Goal: Task Accomplishment & Management: Manage account settings

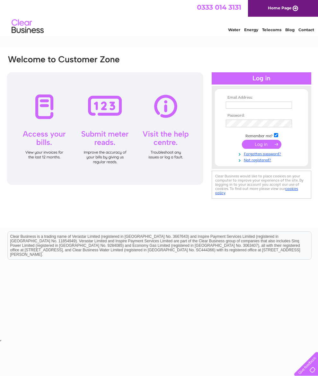
click at [245, 103] on input "text" at bounding box center [259, 105] width 66 height 7
click at [251, 107] on input "text" at bounding box center [259, 106] width 67 height 8
click at [244, 109] on input "text" at bounding box center [259, 106] width 67 height 8
type input "N"
click at [237, 105] on input "text" at bounding box center [259, 106] width 67 height 8
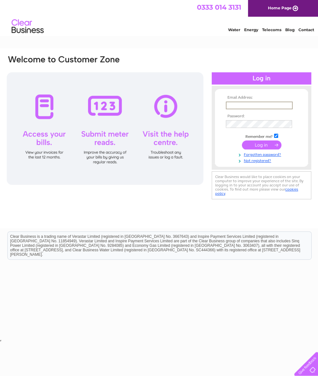
click at [253, 107] on input "text" at bounding box center [259, 106] width 67 height 8
type input "J"
type input "Number66.unionstreet@outlook.com"
click at [261, 147] on input "submit" at bounding box center [262, 145] width 40 height 9
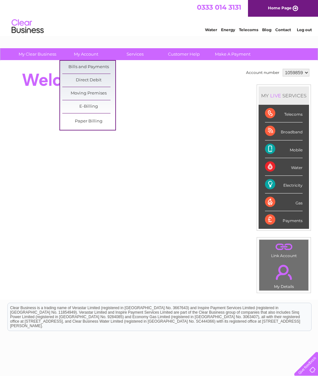
click at [96, 69] on link "Bills and Payments" at bounding box center [88, 67] width 53 height 13
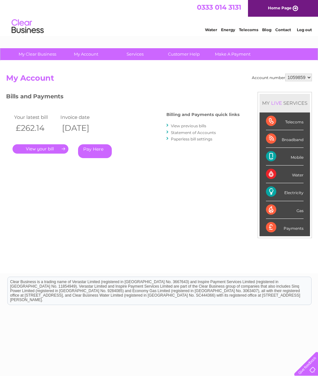
click at [183, 56] on link "Customer Help" at bounding box center [184, 54] width 53 height 12
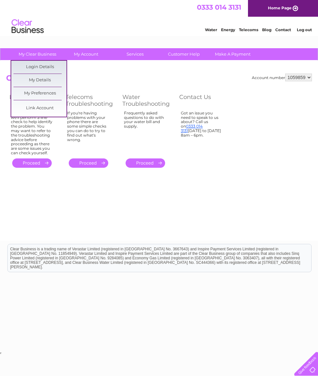
click at [46, 81] on link "My Details" at bounding box center [40, 80] width 53 height 13
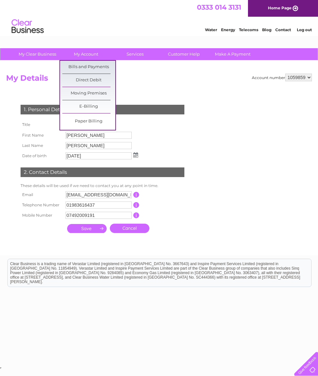
click at [101, 80] on link "Direct Debit" at bounding box center [88, 80] width 53 height 13
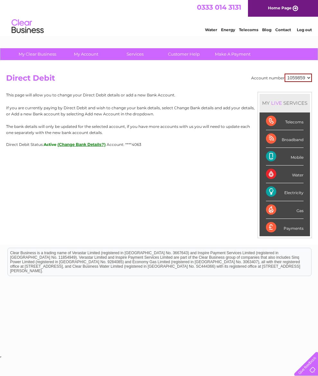
click at [197, 202] on div "Account number 1059859 Direct Debit MY LIVE SERVICES Telecoms Broadband Mobile …" at bounding box center [159, 153] width 318 height 184
click at [101, 147] on button "(Change Bank Details?)" at bounding box center [82, 144] width 48 height 5
